Goal: Task Accomplishment & Management: Manage account settings

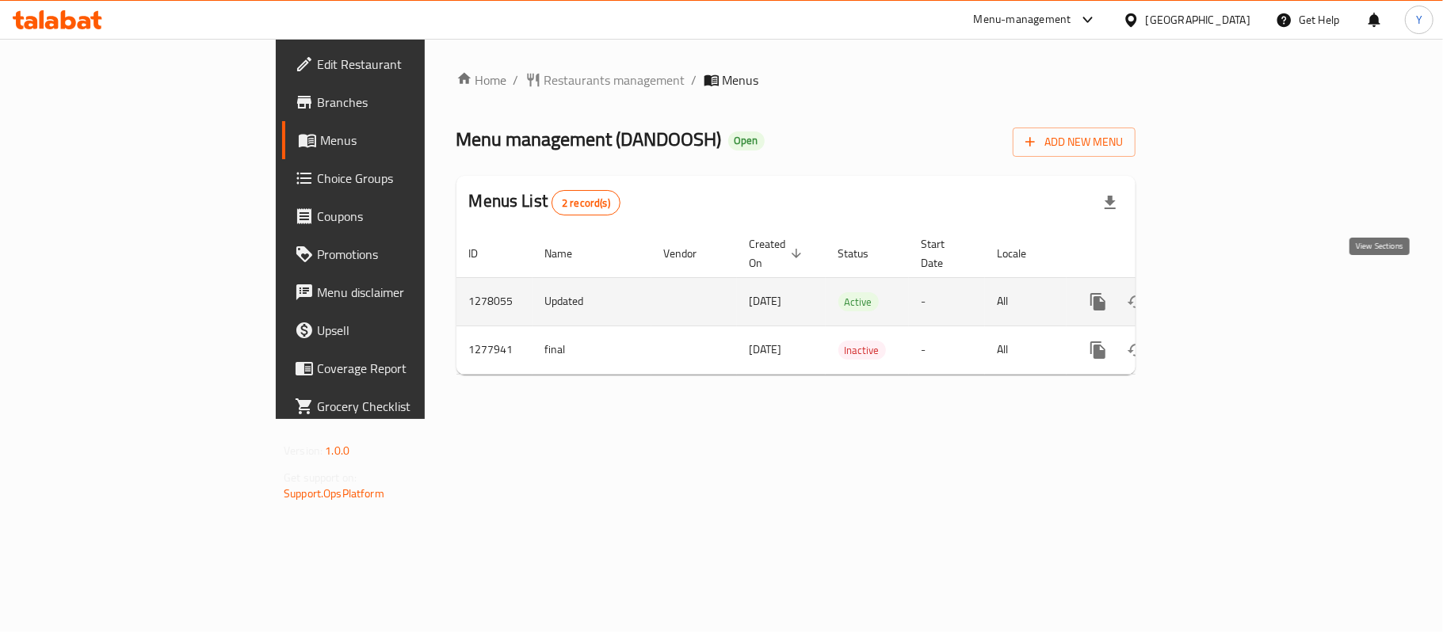
click at [1219, 295] on icon "enhanced table" at bounding box center [1212, 302] width 14 height 14
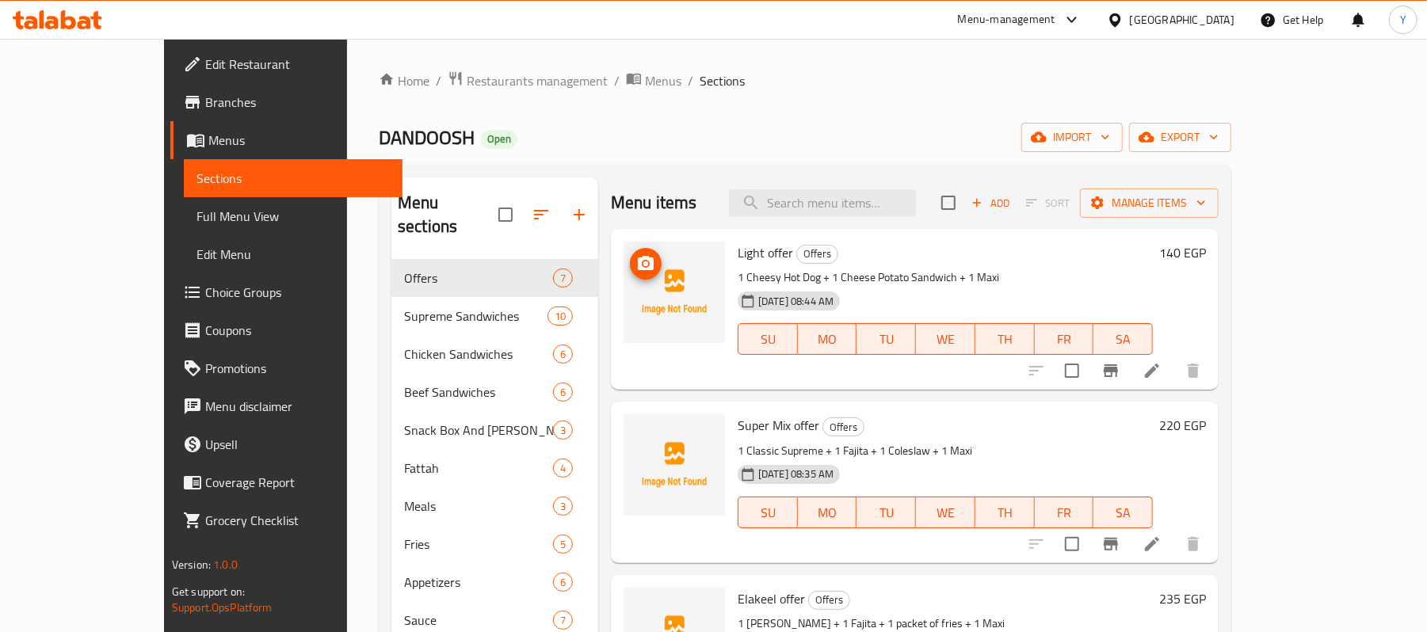
click at [636, 271] on icon "upload picture" at bounding box center [645, 263] width 19 height 19
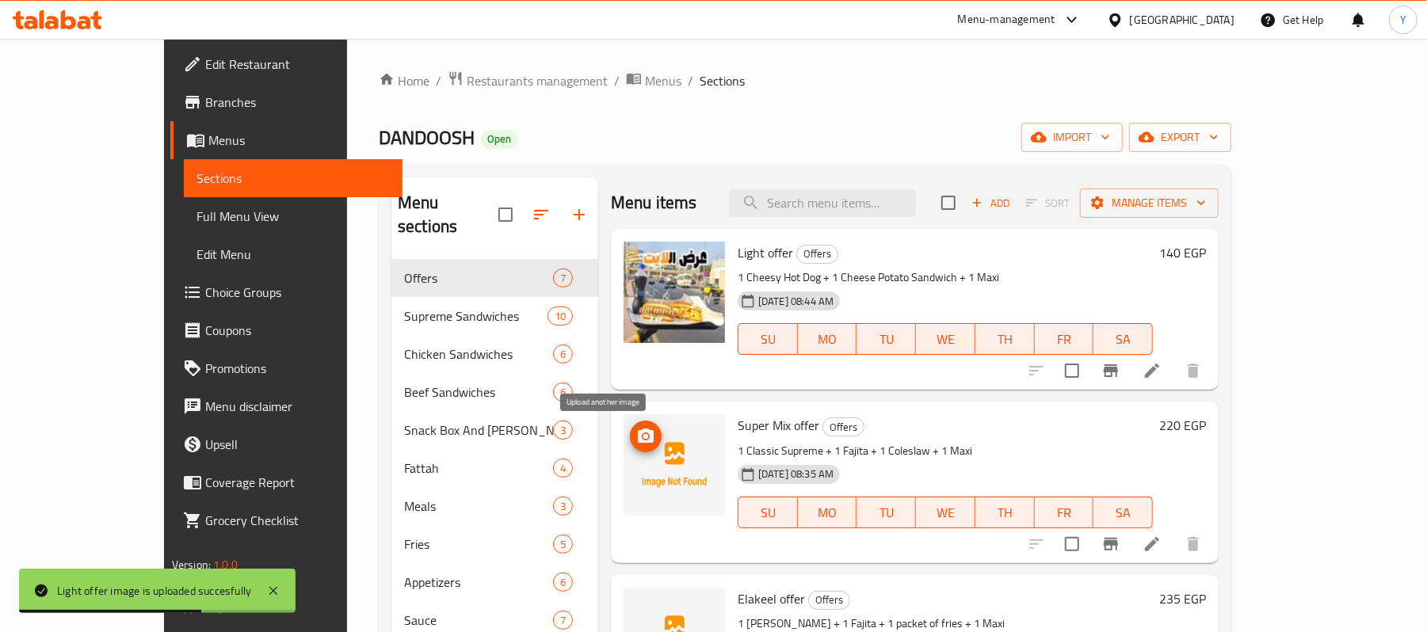
click at [630, 429] on span "upload picture" at bounding box center [646, 436] width 32 height 19
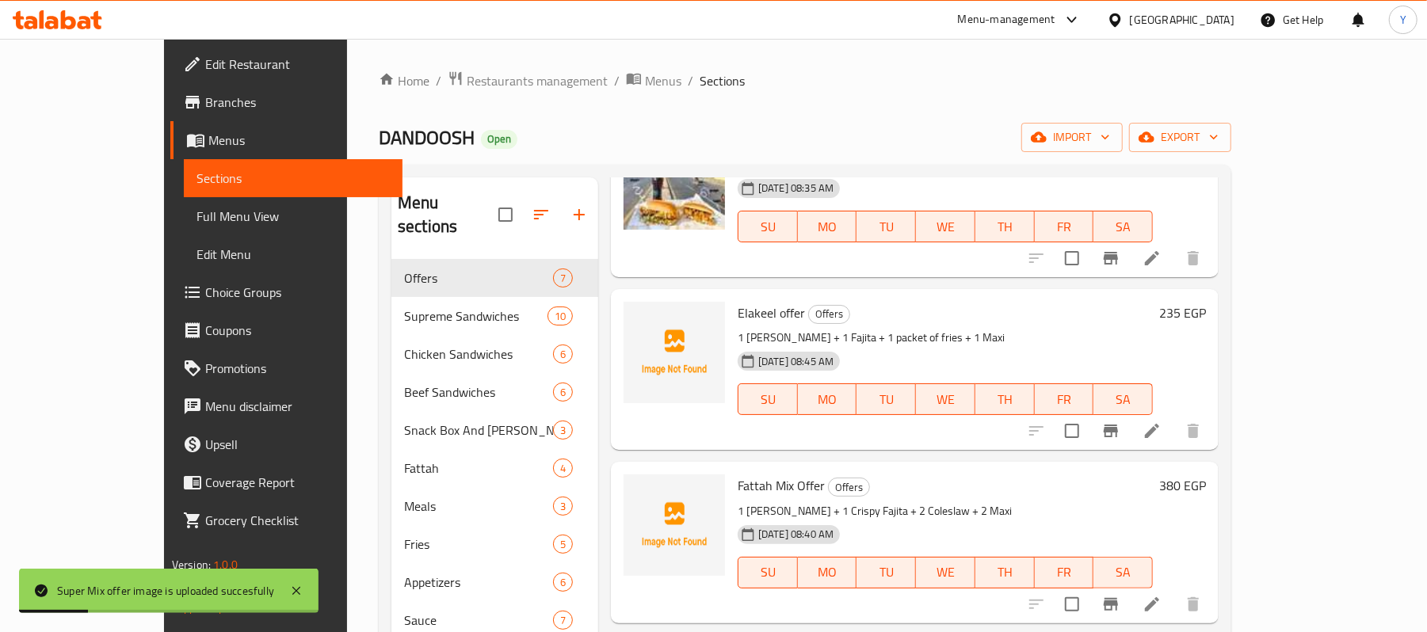
scroll to position [317, 0]
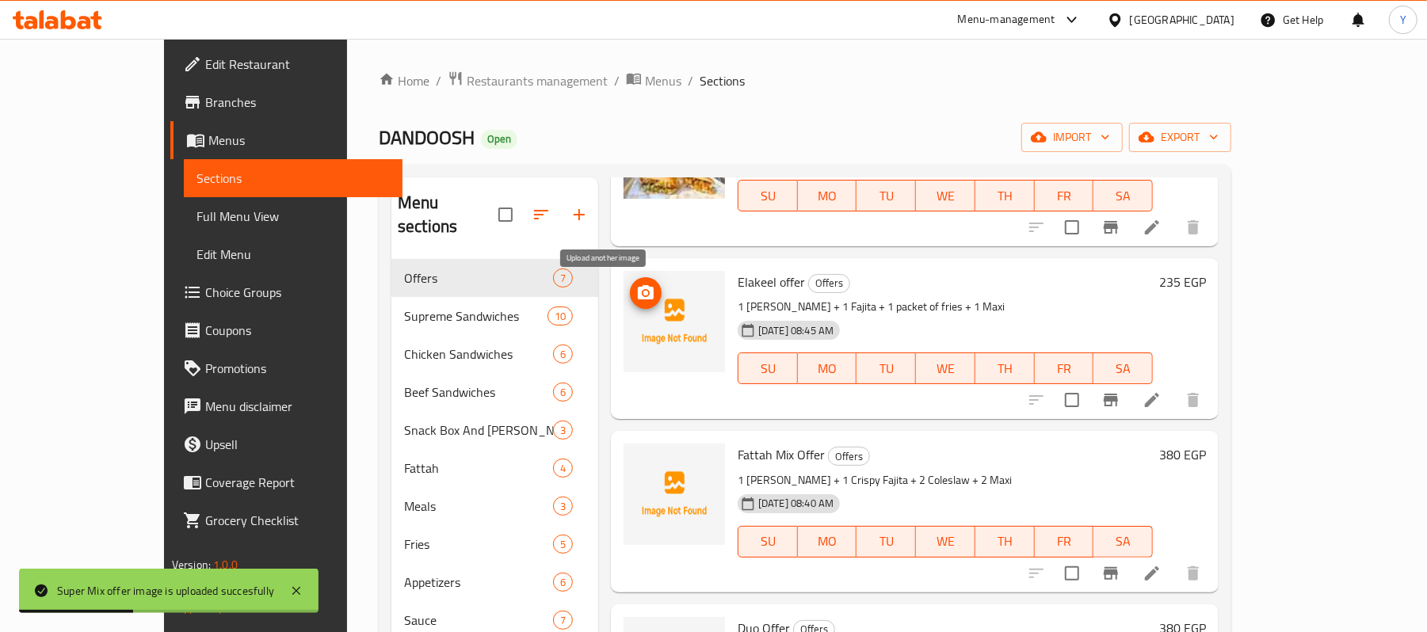
click at [630, 304] on button "upload picture" at bounding box center [646, 293] width 32 height 32
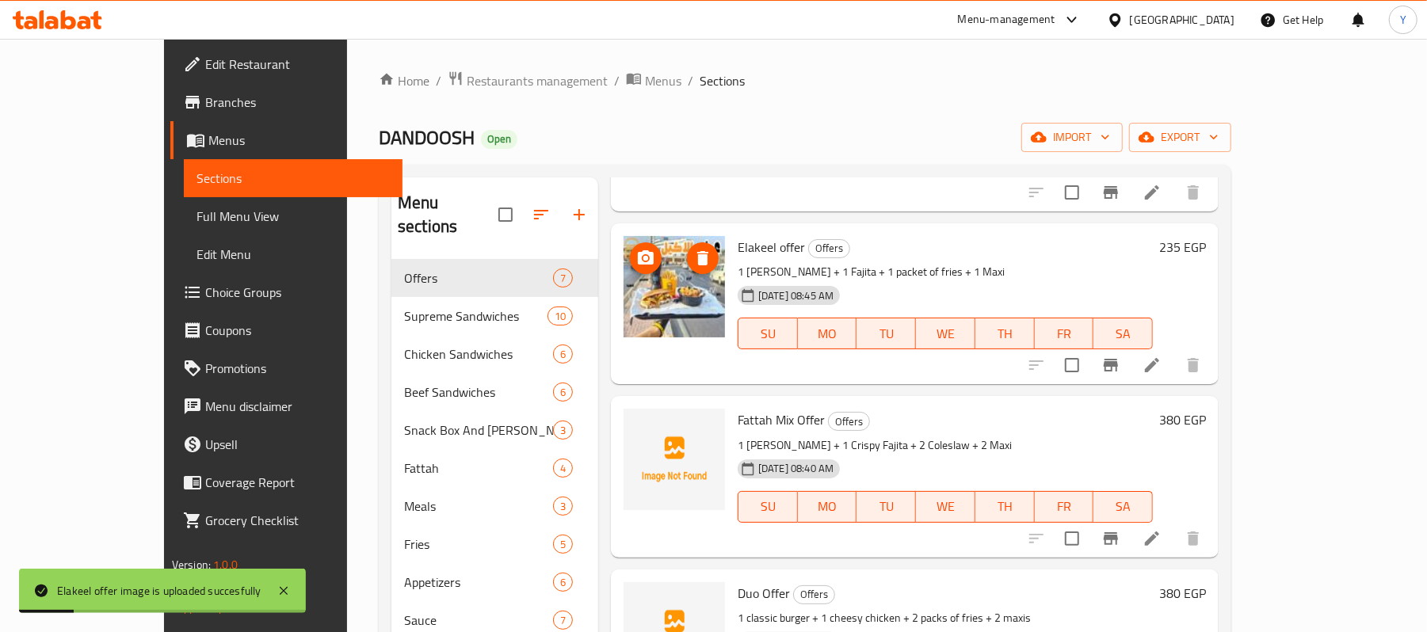
scroll to position [301, 0]
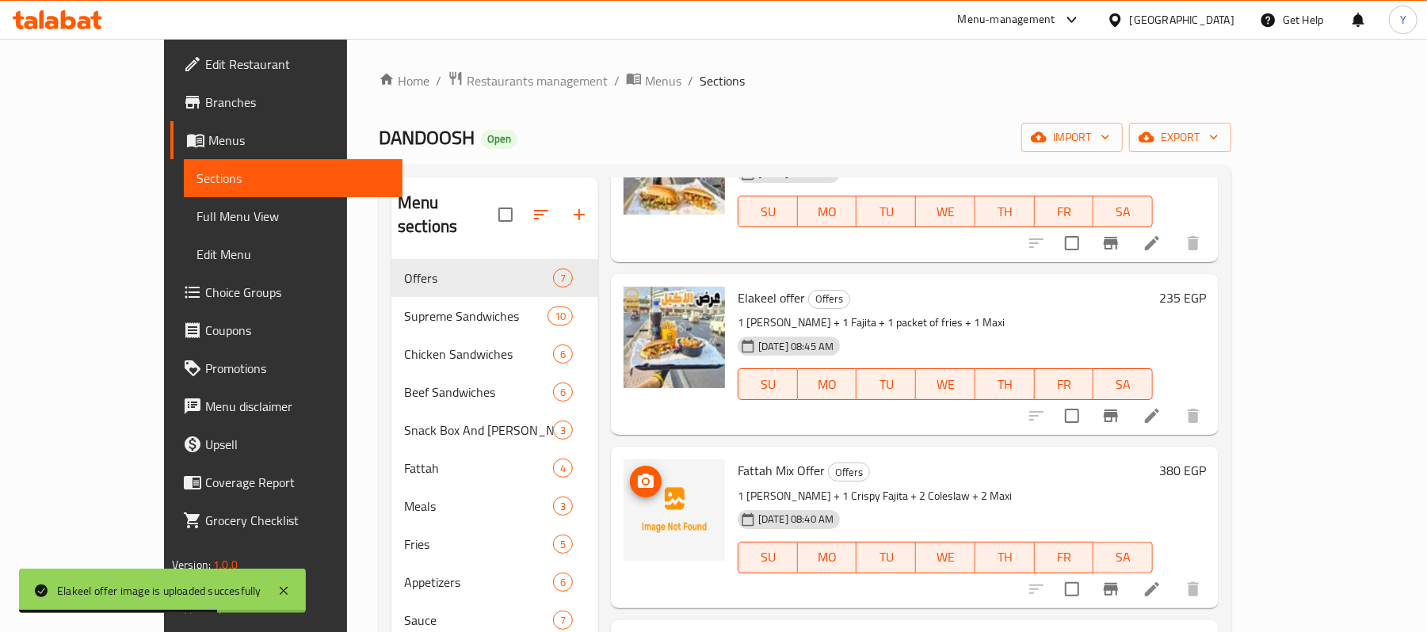
click at [623, 469] on div at bounding box center [673, 509] width 101 height 101
click at [636, 479] on icon "upload picture" at bounding box center [645, 481] width 19 height 19
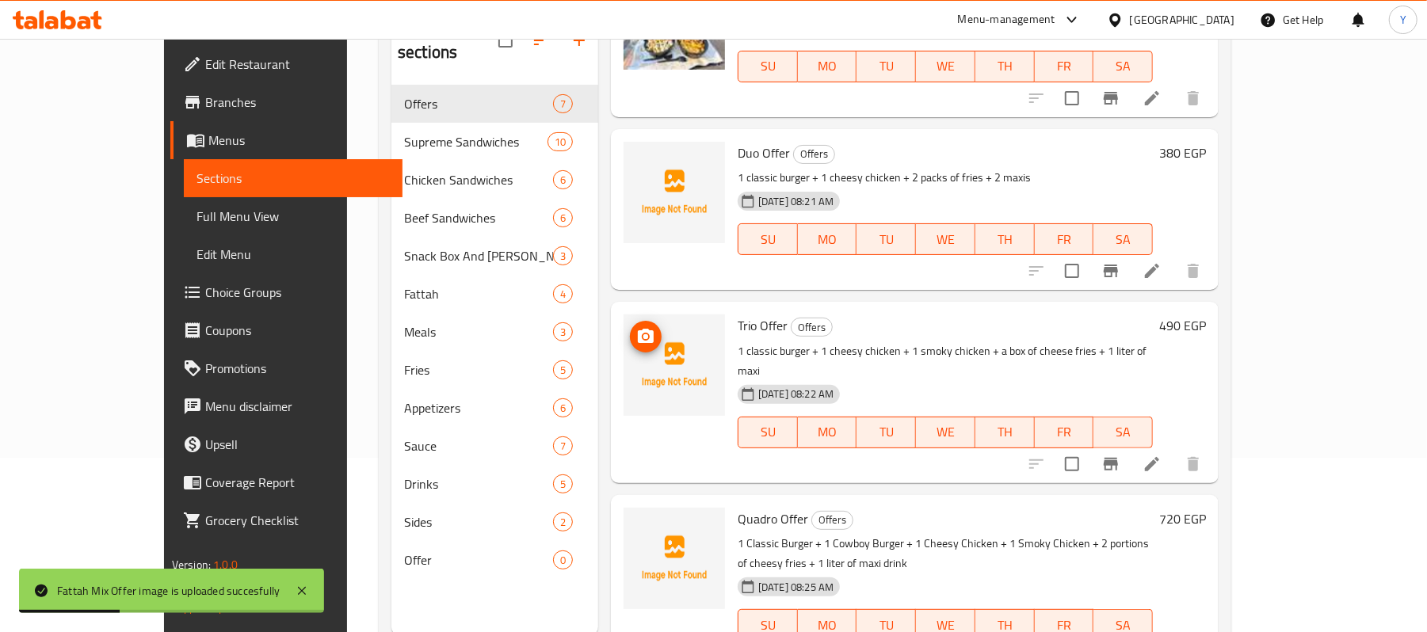
scroll to position [223, 0]
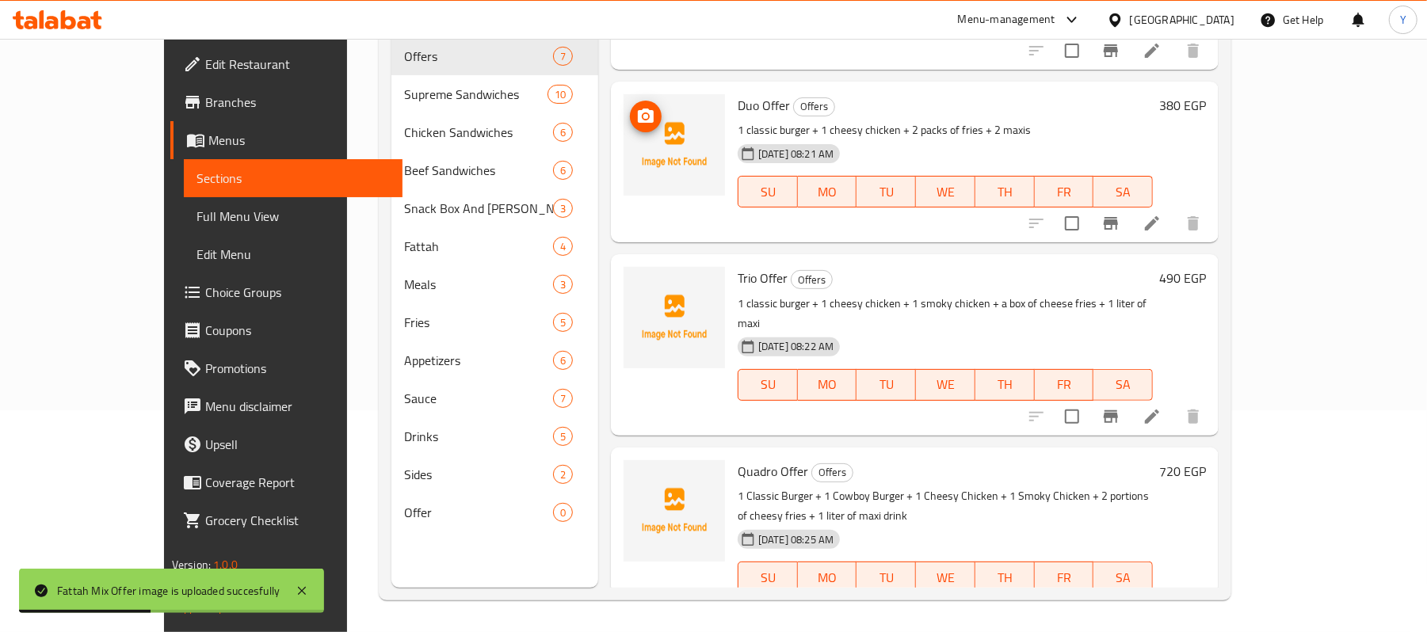
click at [636, 109] on icon "upload picture" at bounding box center [645, 116] width 19 height 19
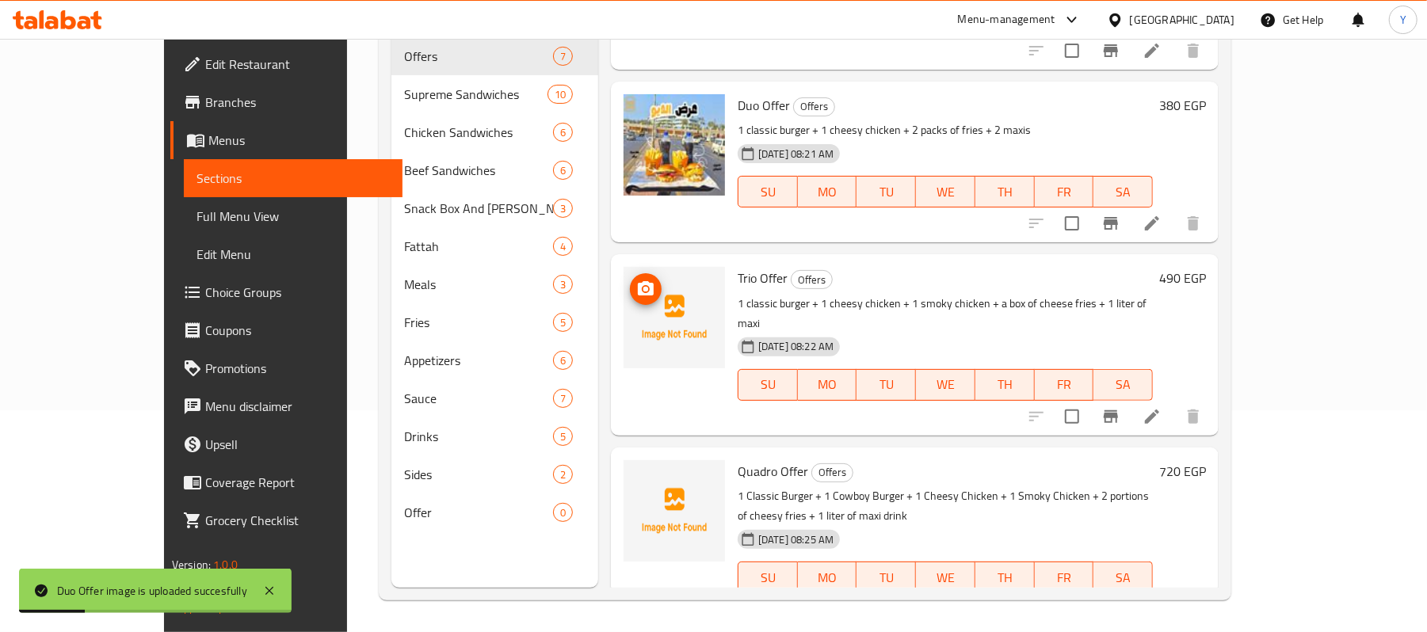
click at [623, 273] on div at bounding box center [673, 317] width 101 height 101
click at [638, 292] on icon "upload picture" at bounding box center [646, 288] width 16 height 14
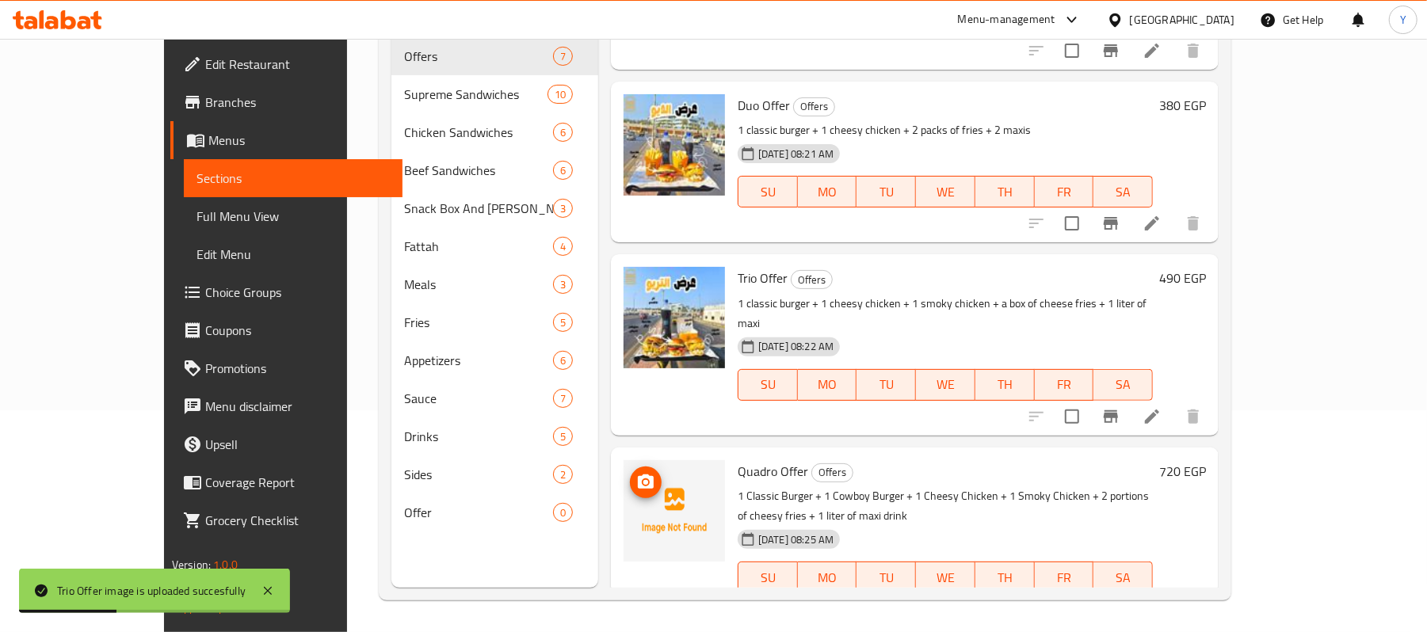
click at [630, 467] on button "upload picture" at bounding box center [646, 483] width 32 height 32
